Goal: Transaction & Acquisition: Subscribe to service/newsletter

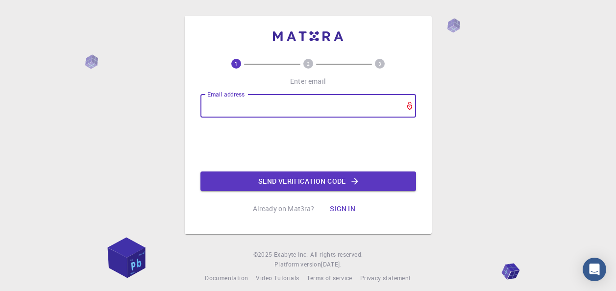
click at [338, 104] on input "Email address" at bounding box center [309, 106] width 216 height 24
click at [339, 106] on input "Email address" at bounding box center [309, 106] width 216 height 24
type input "[EMAIL_ADDRESS][DOMAIN_NAME]"
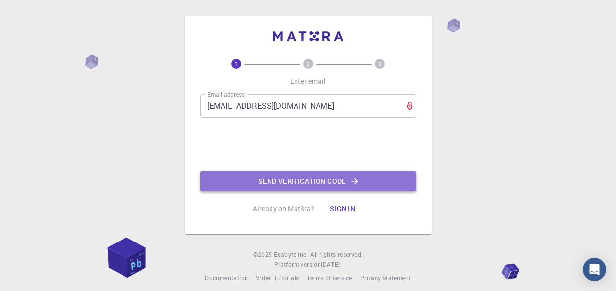
click at [298, 180] on button "Send verification code" at bounding box center [309, 182] width 216 height 20
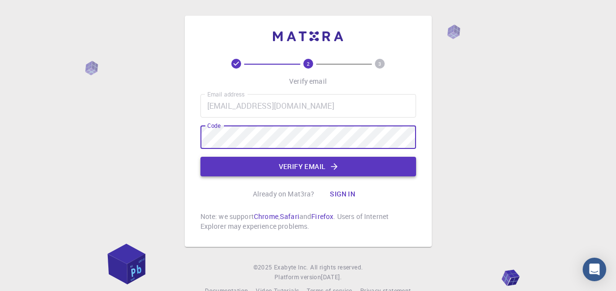
click at [311, 164] on button "Verify email" at bounding box center [309, 167] width 216 height 20
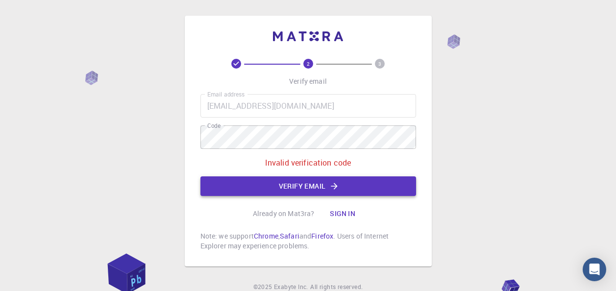
click at [313, 187] on button "Verify email" at bounding box center [309, 187] width 216 height 20
click at [293, 163] on p "Invalid verification code" at bounding box center [308, 163] width 86 height 12
click at [292, 184] on button "Verify email" at bounding box center [309, 187] width 216 height 20
click at [342, 216] on button "Sign in" at bounding box center [342, 214] width 41 height 20
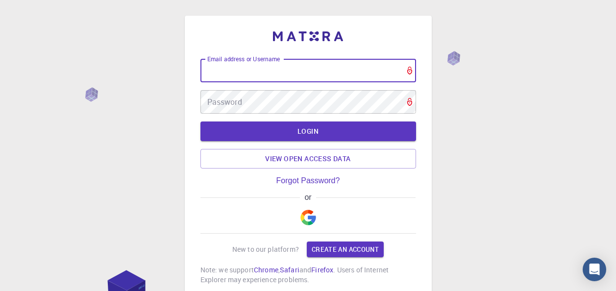
click at [336, 76] on input "Email address or Username" at bounding box center [309, 71] width 216 height 24
type input "[EMAIL_ADDRESS][DOMAIN_NAME]"
